Goal: Obtain resource: Obtain resource

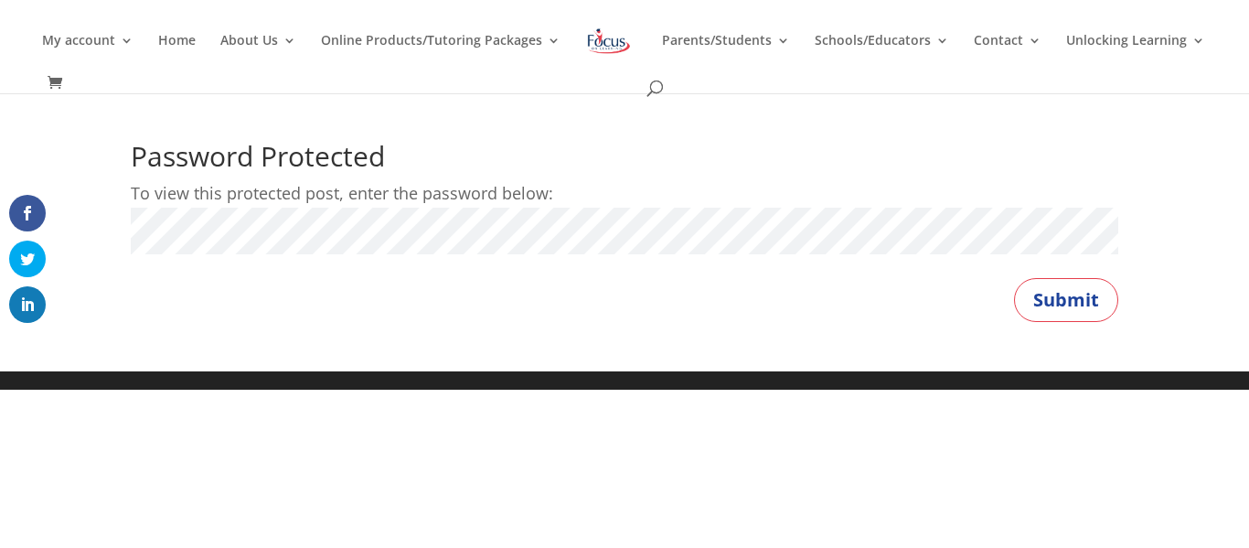
click at [1014, 278] on button "Submit" at bounding box center [1066, 300] width 104 height 44
click at [1081, 318] on button "Submit" at bounding box center [1066, 300] width 104 height 44
click at [784, 253] on p "Password:" at bounding box center [624, 238] width 987 height 63
click at [1014, 278] on button "Submit" at bounding box center [1066, 300] width 104 height 44
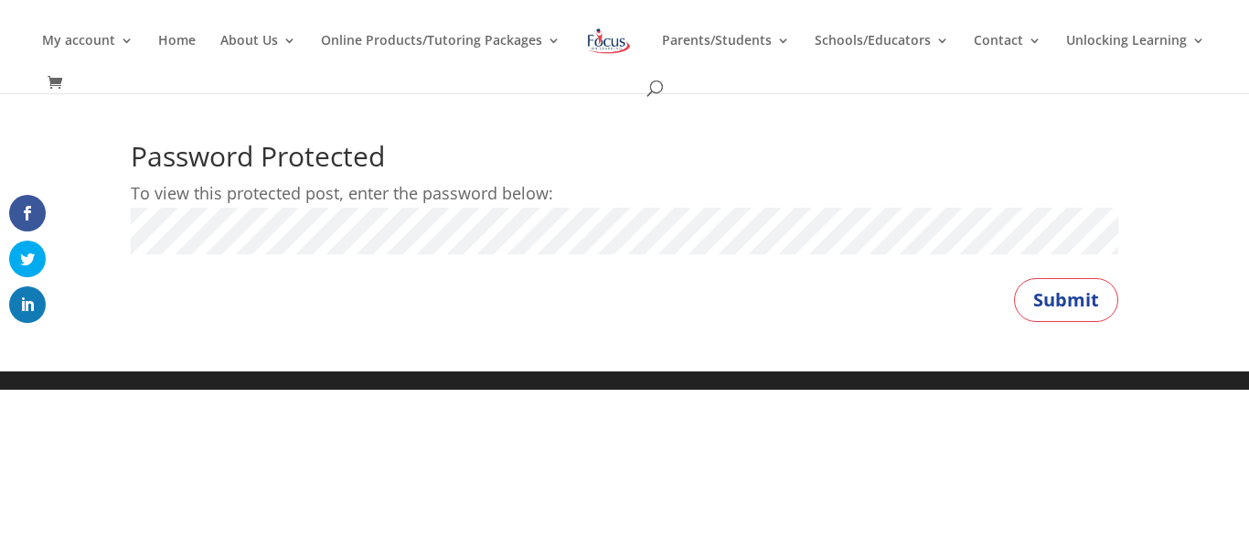
click at [1014, 278] on button "Submit" at bounding box center [1066, 300] width 104 height 44
click at [1062, 285] on button "Submit" at bounding box center [1066, 300] width 104 height 44
click at [1014, 278] on button "Submit" at bounding box center [1066, 300] width 104 height 44
